Goal: Find specific page/section: Find specific page/section

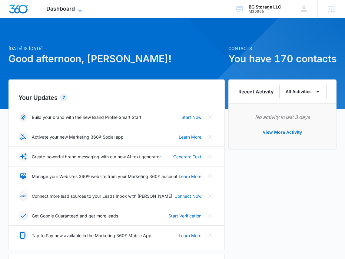
click at [81, 8] on icon at bounding box center [79, 10] width 7 height 7
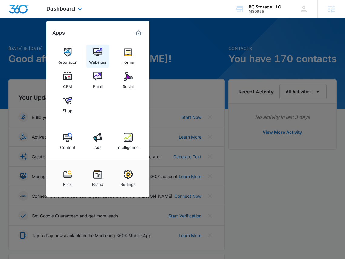
click at [99, 52] on img at bounding box center [97, 52] width 9 height 9
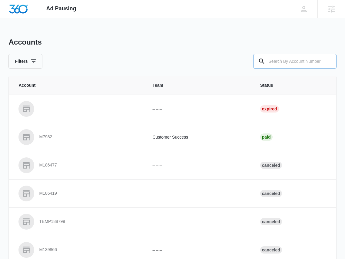
click at [286, 63] on input "text" at bounding box center [294, 61] width 83 height 15
paste input "M335424"
type input "M335424"
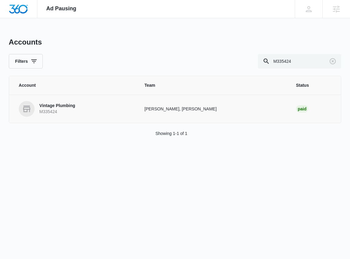
click at [52, 104] on p "Vintage Plumbing" at bounding box center [57, 106] width 36 height 6
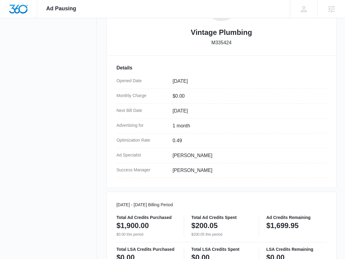
scroll to position [268, 0]
